Goal: Communication & Community: Answer question/provide support

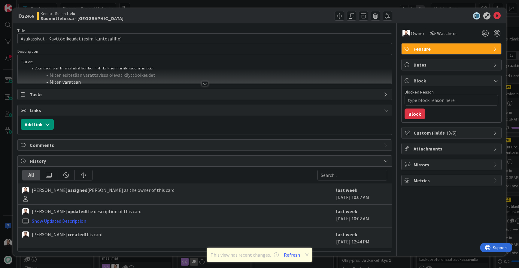
click at [8, 86] on div "ID 22466 Kenno - Suunnittelu Suunnittelussa - Rautalangat Title 49 / 128 Asukas…" at bounding box center [259, 134] width 519 height 268
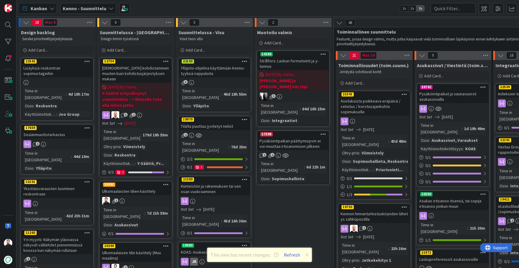
click at [44, 10] on span "Kanban" at bounding box center [39, 8] width 17 height 7
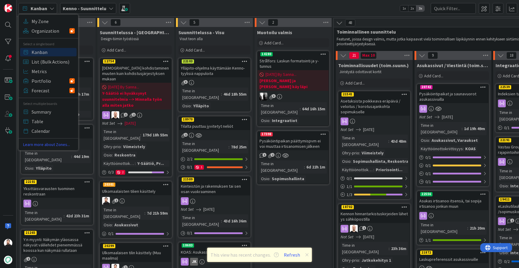
click at [44, 10] on span "Kanban" at bounding box center [39, 8] width 17 height 7
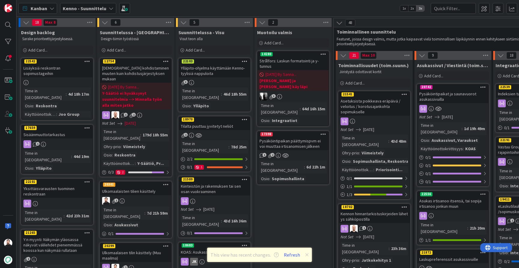
click at [79, 10] on b "Kenno - Suunnittelu" at bounding box center [85, 8] width 44 height 6
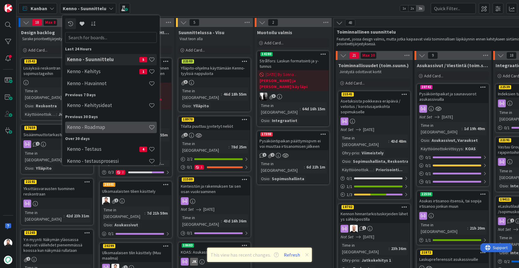
click at [103, 130] on h4 "Kenno - Roadmap" at bounding box center [108, 127] width 82 height 6
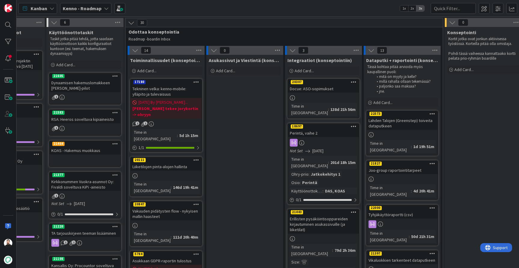
scroll to position [0, 129]
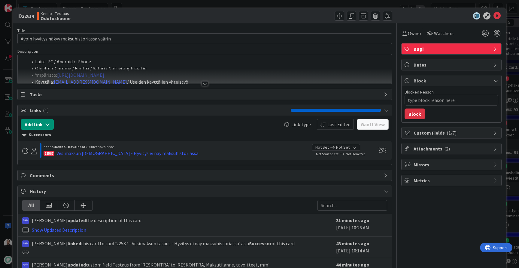
click at [203, 83] on div at bounding box center [204, 83] width 7 height 5
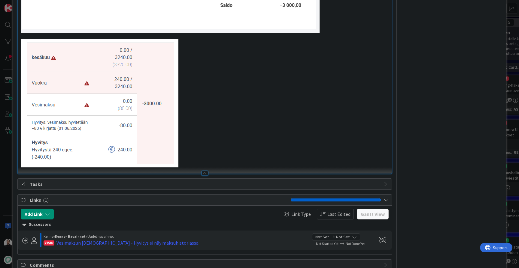
scroll to position [311, 0]
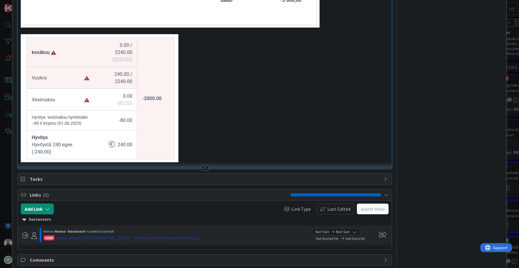
click at [127, 235] on div "Vesimaksun tasaus - Hyvitys ei näy maksuhistoriassa" at bounding box center [127, 237] width 142 height 7
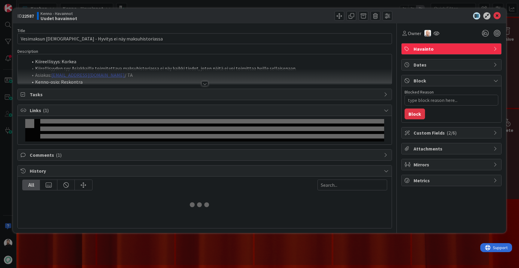
type textarea "x"
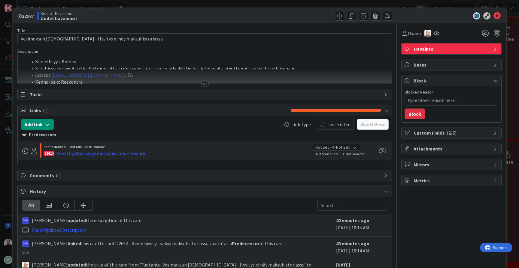
click at [204, 83] on div at bounding box center [204, 83] width 7 height 5
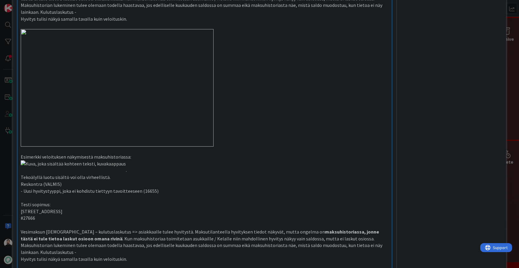
scroll to position [204, 0]
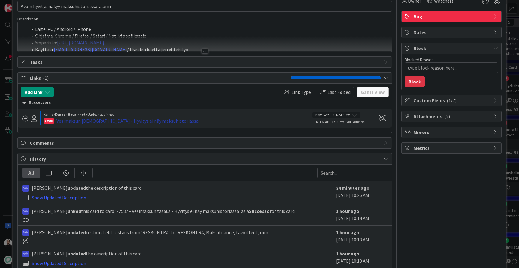
scroll to position [33, 0]
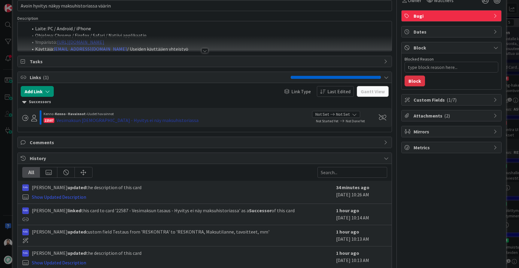
click at [116, 121] on div "Vesimaksun tasaus - Hyvitys ei näy maksuhistoriassa" at bounding box center [127, 120] width 142 height 7
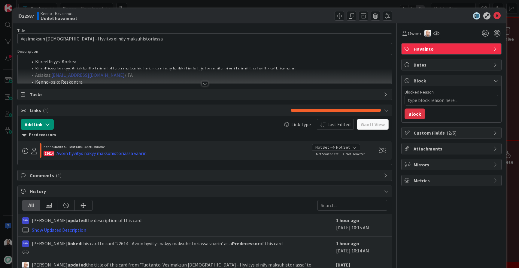
click at [203, 83] on div at bounding box center [204, 83] width 7 height 5
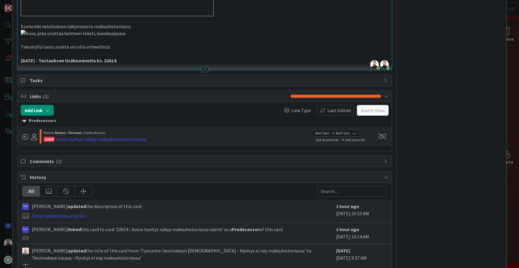
scroll to position [786, 0]
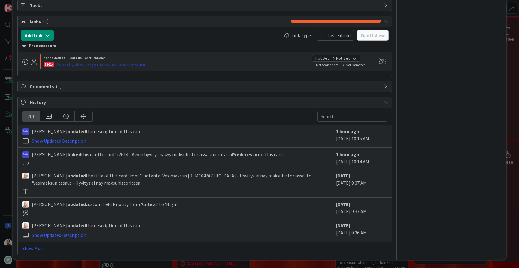
click at [121, 68] on div "Avoin hyvitys näkyy maksuhistoriassa väärin" at bounding box center [101, 64] width 90 height 7
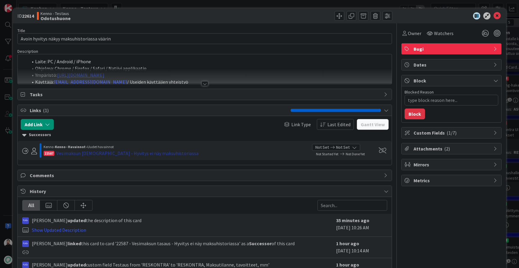
click at [116, 153] on div "Vesimaksun tasaus - Hyvitys ei näy maksuhistoriassa" at bounding box center [127, 153] width 142 height 7
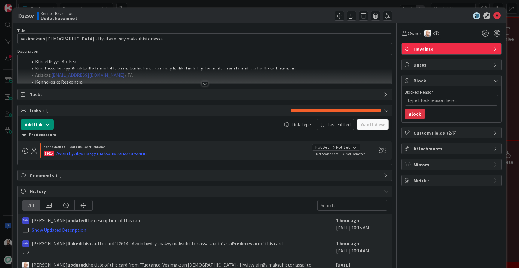
click at [204, 83] on div at bounding box center [204, 83] width 7 height 5
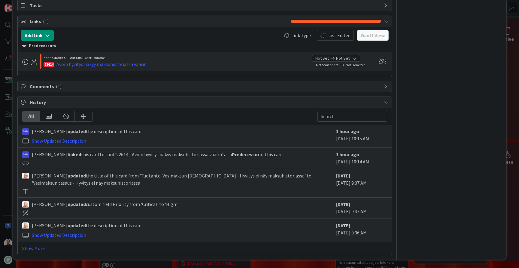
scroll to position [788, 0]
click at [127, 68] on div "Avoin hyvitys näkyy maksuhistoriassa väärin" at bounding box center [101, 64] width 90 height 7
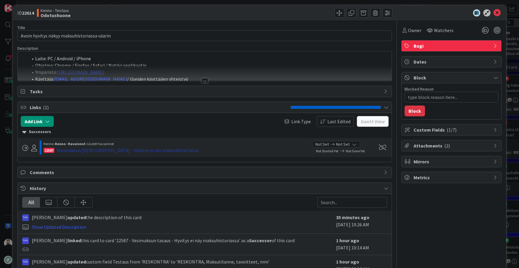
scroll to position [2, 0]
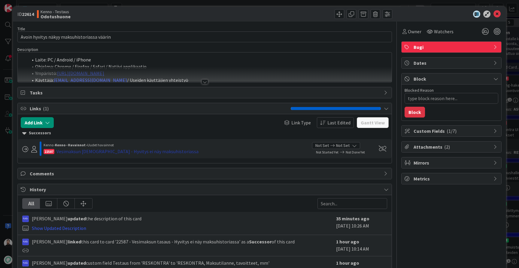
click at [138, 155] on div "Vesimaksun tasaus - Hyvitys ei näy maksuhistoriassa" at bounding box center [127, 151] width 142 height 7
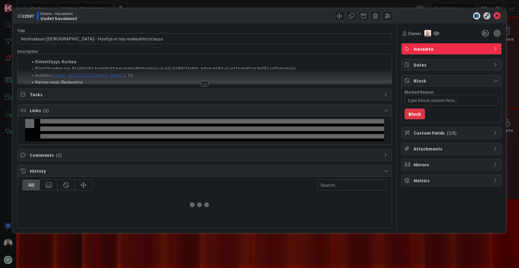
type textarea "x"
